Goal: Task Accomplishment & Management: Use online tool/utility

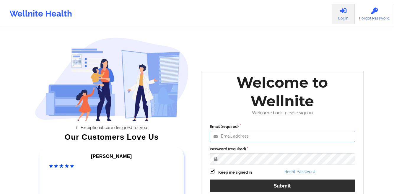
type input "[EMAIL_ADDRESS][DOMAIN_NAME]"
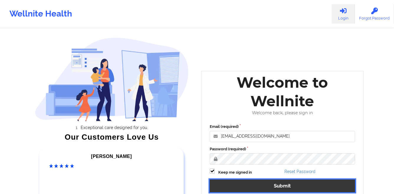
click at [233, 182] on button "Submit" at bounding box center [282, 185] width 145 height 13
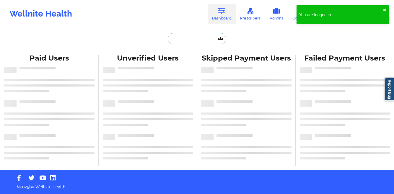
click at [199, 40] on input "text" at bounding box center [197, 38] width 58 height 11
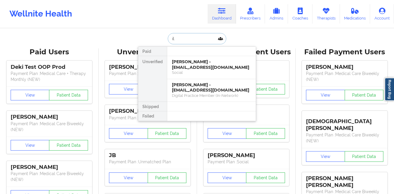
type input "i"
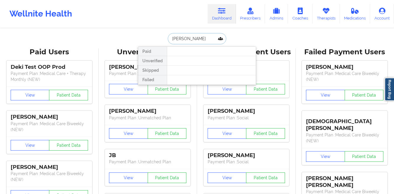
type input "lilyan gomez"
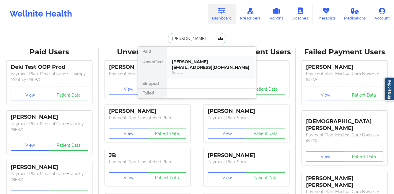
click at [192, 65] on div "Lilyan Gomez - deidrelee3@yahoo.com" at bounding box center [211, 64] width 79 height 11
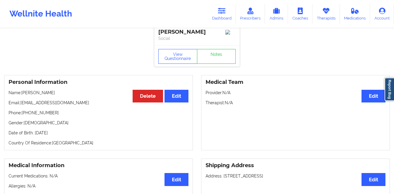
scroll to position [10, 0]
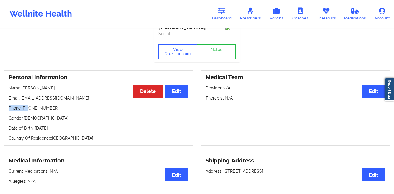
drag, startPoint x: 64, startPoint y: 105, endPoint x: 29, endPoint y: 107, distance: 35.2
click at [29, 107] on div "Personal Information Edit Delete Name: Lilyan Gomez Email: deidrelee3@yahoo.com…" at bounding box center [98, 107] width 189 height 75
click at [54, 111] on p "Phone: +17026124283" at bounding box center [99, 108] width 180 height 6
drag, startPoint x: 54, startPoint y: 112, endPoint x: 24, endPoint y: 111, distance: 29.8
click at [24, 111] on p "Phone: +17026124283" at bounding box center [99, 108] width 180 height 6
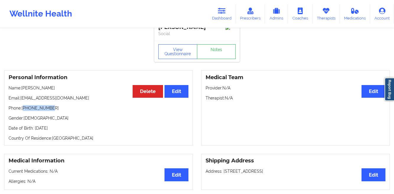
copy p "17026124283"
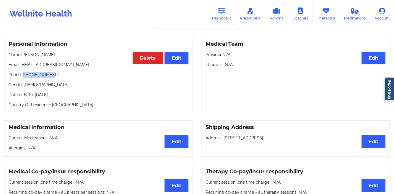
scroll to position [0, 0]
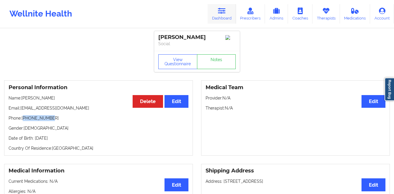
click at [212, 10] on link "Dashboard" at bounding box center [221, 13] width 28 height 19
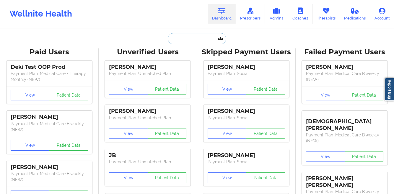
click at [189, 39] on input "text" at bounding box center [197, 38] width 58 height 11
paste input "Elizabeth Price"
type input "Elizabeth Price"
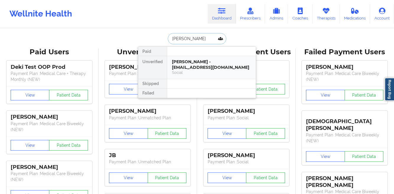
click at [175, 65] on div "Elizabeth Price - price.ellie@gmail.com" at bounding box center [211, 64] width 79 height 11
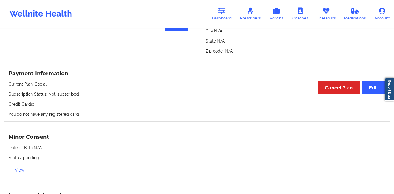
scroll to position [422, 0]
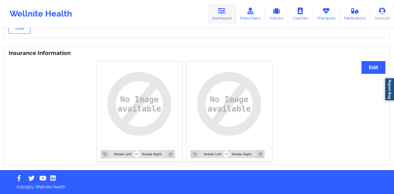
click at [214, 14] on link "Dashboard" at bounding box center [221, 13] width 28 height 19
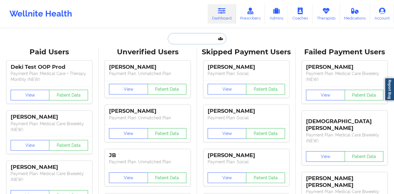
click at [178, 42] on input "text" at bounding box center [197, 38] width 58 height 11
paste input "Dixie Hoyt"
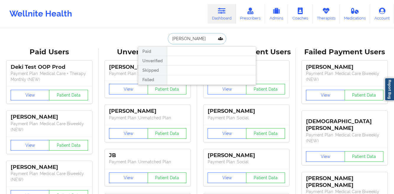
paste input "Leslie Mason"
click at [184, 38] on input "Leslie Mason" at bounding box center [197, 38] width 58 height 11
paste input "(248) 990-5166"
type input "sade sinclair"
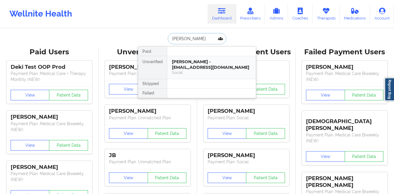
click at [194, 61] on div "Sade Sinclair - sadep.g87@gmail.com" at bounding box center [211, 64] width 79 height 11
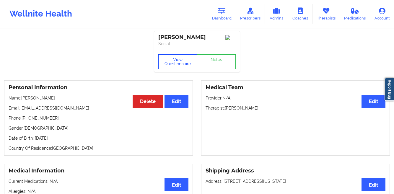
click at [166, 65] on button "View Questionnaire" at bounding box center [177, 61] width 39 height 15
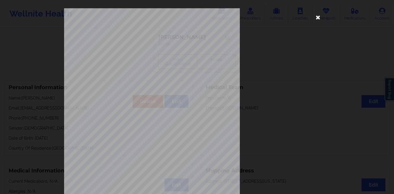
click at [320, 17] on icon at bounding box center [317, 16] width 9 height 9
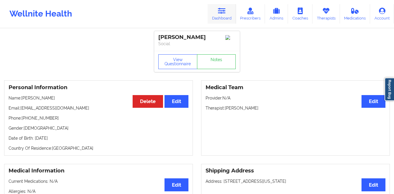
click at [224, 13] on icon at bounding box center [222, 11] width 8 height 6
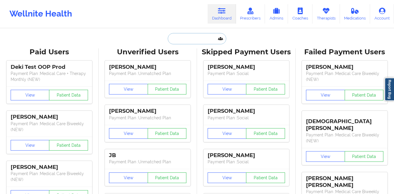
click at [179, 40] on input "text" at bounding box center [197, 38] width 58 height 11
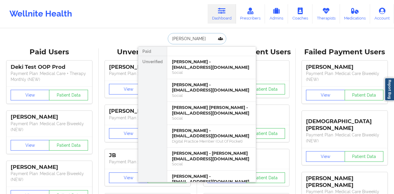
type input "delgado"
click at [325, 19] on link "Therapists" at bounding box center [325, 13] width 27 height 19
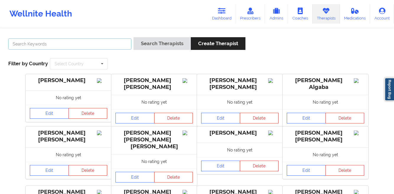
click at [62, 39] on input "text" at bounding box center [69, 43] width 123 height 11
paste input "Kelley"
type input "Brad Kelley"
click at [133, 37] on button "Search Therapists" at bounding box center [161, 43] width 57 height 13
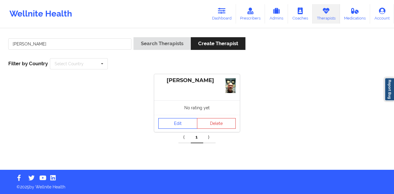
click at [169, 121] on link "Edit" at bounding box center [177, 123] width 39 height 11
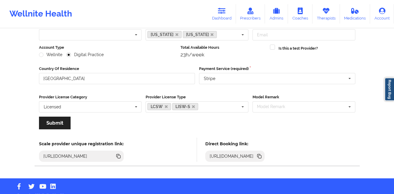
scroll to position [71, 0]
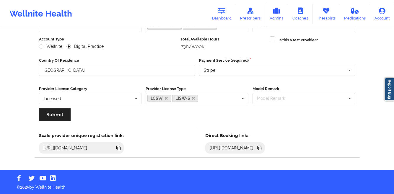
click at [261, 148] on icon at bounding box center [259, 148] width 3 height 3
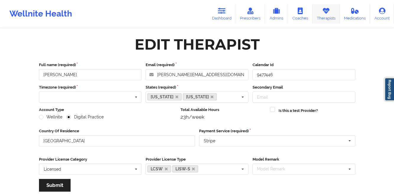
click at [329, 15] on link "Therapists" at bounding box center [325, 13] width 27 height 19
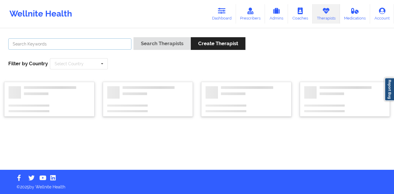
click at [112, 40] on input "text" at bounding box center [69, 43] width 123 height 11
paste input "Capus Barnett"
type input "Capus Barnett"
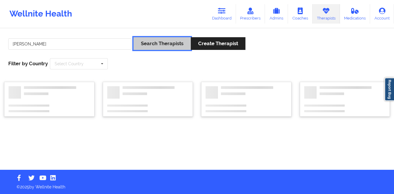
click at [165, 45] on button "Search Therapists" at bounding box center [161, 43] width 57 height 13
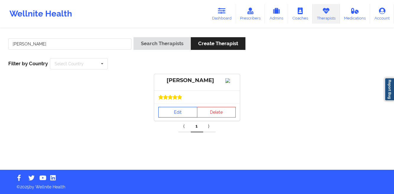
click at [180, 117] on link "Edit" at bounding box center [177, 112] width 39 height 11
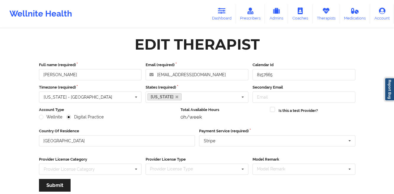
scroll to position [71, 0]
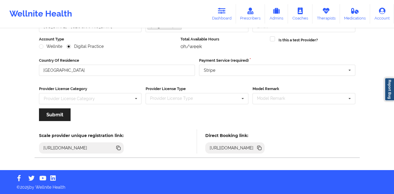
click at [261, 149] on icon at bounding box center [259, 148] width 3 height 3
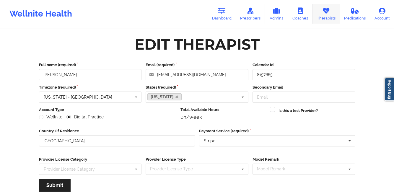
click at [323, 13] on icon at bounding box center [326, 11] width 8 height 6
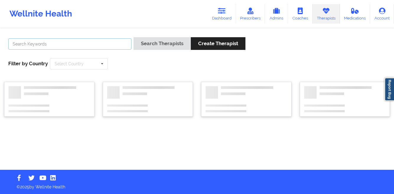
click at [118, 46] on input "text" at bounding box center [69, 43] width 123 height 11
paste input "Joshua Smith"
type input "Joshua Smith"
click at [133, 37] on button "Search Therapists" at bounding box center [161, 43] width 57 height 13
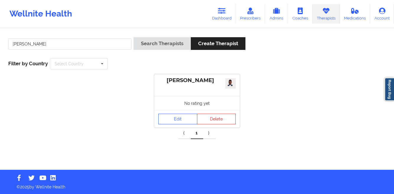
click at [180, 107] on div "No rating yet" at bounding box center [197, 103] width 86 height 14
click at [177, 118] on link "Edit" at bounding box center [177, 119] width 39 height 11
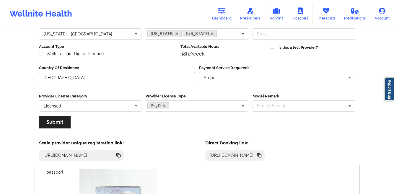
scroll to position [68, 0]
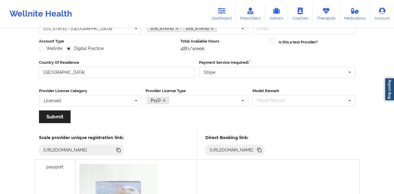
click at [261, 151] on icon at bounding box center [259, 150] width 3 height 3
click at [262, 150] on icon at bounding box center [259, 150] width 6 height 6
click at [220, 15] on link "Dashboard" at bounding box center [221, 13] width 28 height 19
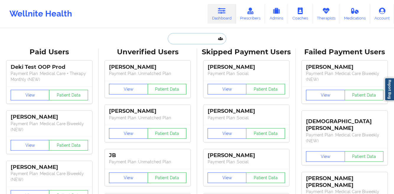
click at [178, 37] on input "text" at bounding box center [197, 38] width 58 height 11
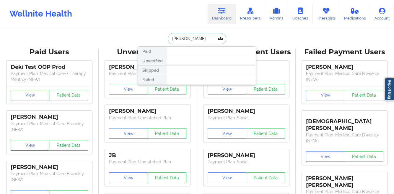
type input "teresa brunns"
